Goal: Information Seeking & Learning: Learn about a topic

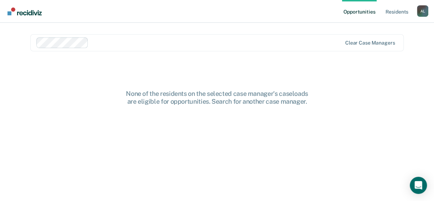
drag, startPoint x: 338, startPoint y: 121, endPoint x: 306, endPoint y: 131, distance: 33.3
click at [306, 131] on div "None of the residents on the selected case manager's caseloads are eligible for…" at bounding box center [216, 150] width 373 height 121
click at [398, 11] on link "Resident s" at bounding box center [397, 11] width 26 height 23
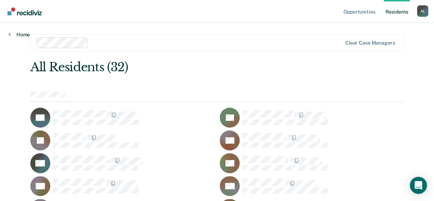
click at [14, 35] on link "Home" at bounding box center [19, 34] width 21 height 6
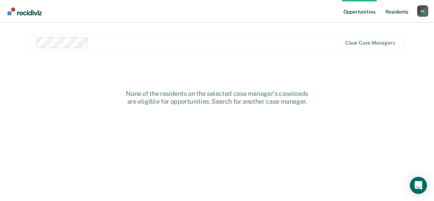
click at [396, 17] on link "Resident s" at bounding box center [397, 11] width 26 height 23
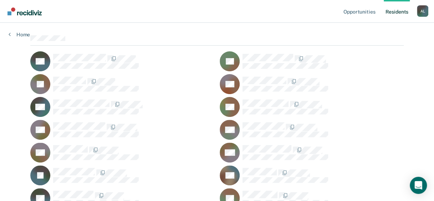
scroll to position [57, 0]
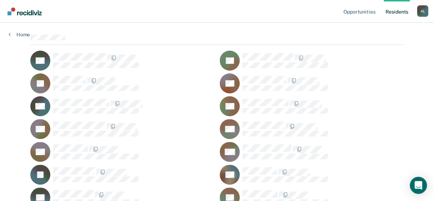
click at [274, 75] on div "SB" at bounding box center [312, 83] width 184 height 20
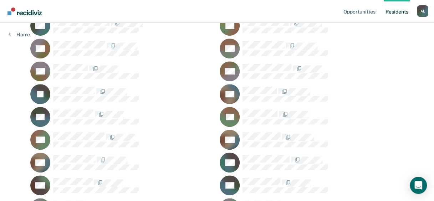
scroll to position [157, 0]
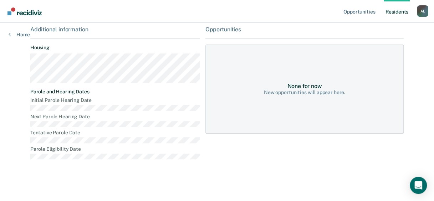
scroll to position [111, 0]
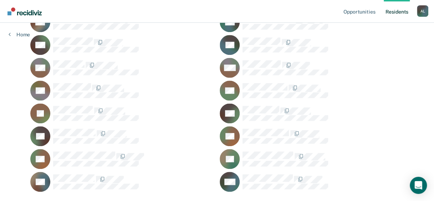
scroll to position [296, 0]
